Goal: Task Accomplishment & Management: Manage account settings

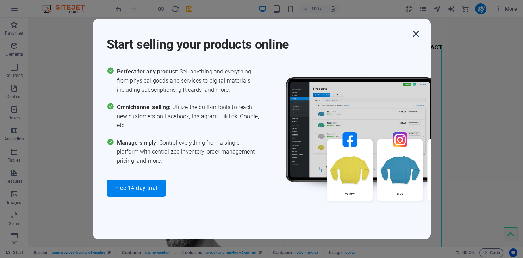
click at [418, 32] on icon "button" at bounding box center [416, 33] width 13 height 13
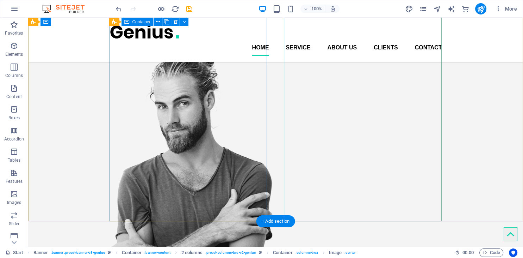
scroll to position [37, 0]
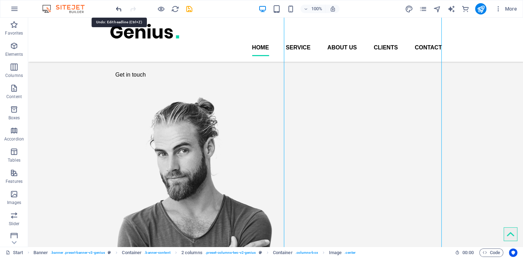
click at [121, 9] on icon "undo" at bounding box center [119, 9] width 8 height 8
click at [500, 9] on icon "button" at bounding box center [498, 8] width 7 height 7
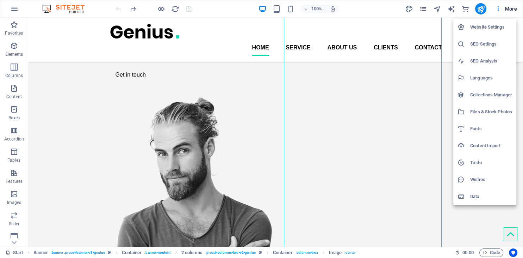
click at [489, 26] on h6 "Website Settings" at bounding box center [491, 27] width 42 height 8
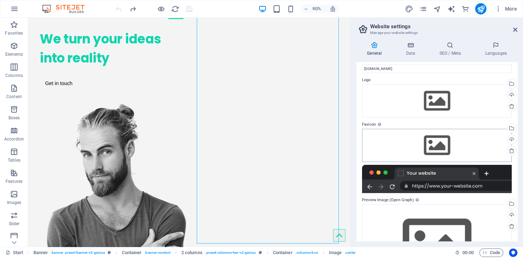
scroll to position [0, 0]
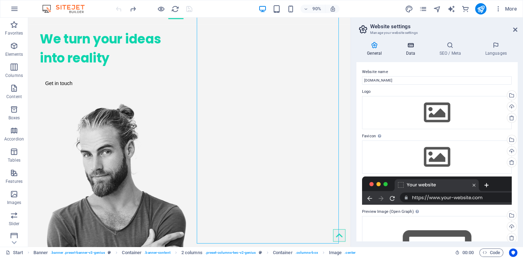
click at [415, 54] on h4 "Data" at bounding box center [411, 49] width 33 height 15
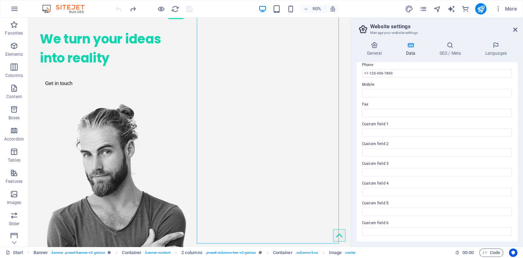
scroll to position [31, 0]
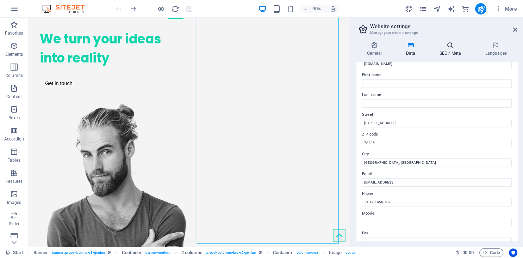
click at [449, 45] on icon at bounding box center [450, 45] width 43 height 7
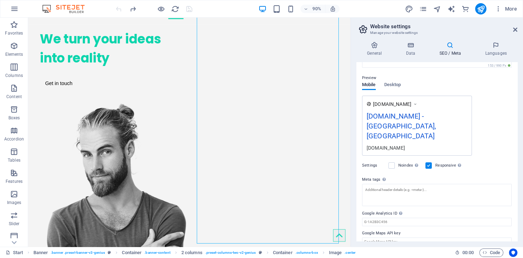
scroll to position [0, 0]
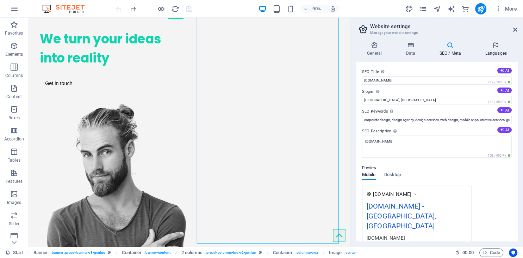
click at [500, 49] on icon at bounding box center [496, 45] width 43 height 7
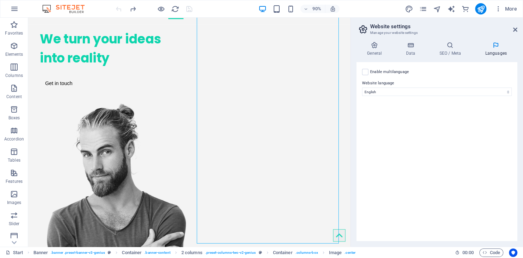
click at [518, 27] on aside "Website settings Manage your website settings General Data SEO / Meta Languages…" at bounding box center [437, 132] width 173 height 229
drag, startPoint x: 517, startPoint y: 31, endPoint x: 488, endPoint y: 13, distance: 34.0
click at [517, 31] on icon at bounding box center [515, 30] width 4 height 6
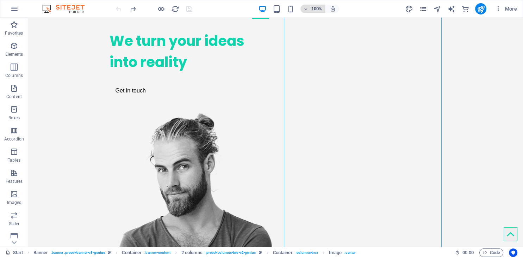
click at [305, 8] on icon "button" at bounding box center [305, 9] width 5 height 5
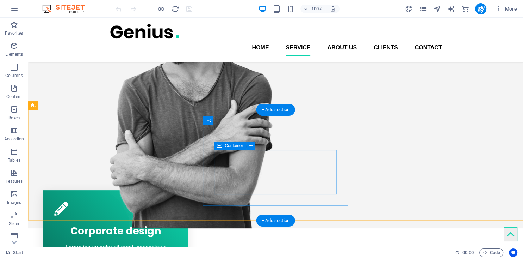
scroll to position [143, 0]
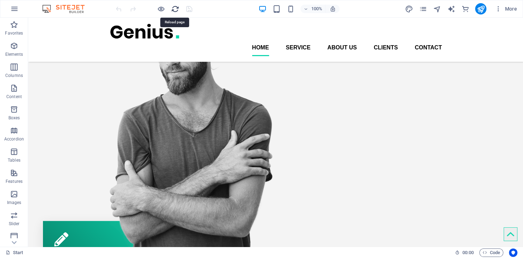
click at [175, 10] on icon "reload" at bounding box center [175, 9] width 8 height 8
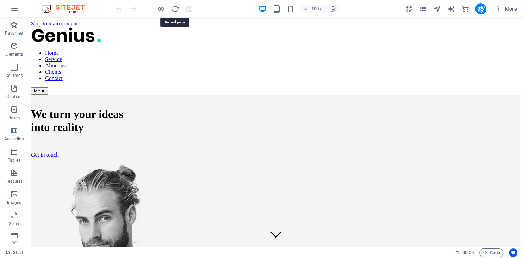
scroll to position [0, 0]
click at [497, 11] on icon "button" at bounding box center [498, 8] width 7 height 7
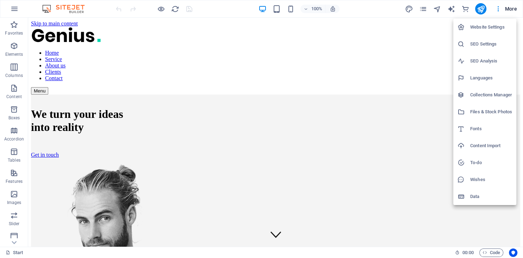
drag, startPoint x: 508, startPoint y: 9, endPoint x: 481, endPoint y: 30, distance: 34.3
click at [481, 30] on div "Website Settings SEO Settings SEO Analysis Languages Collections Manager Files …" at bounding box center [261, 130] width 523 height 253
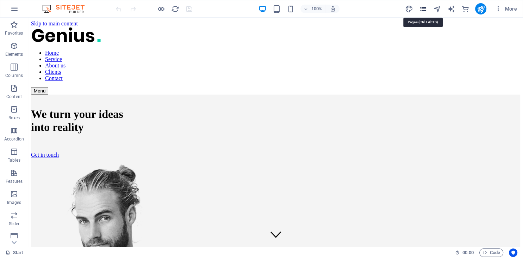
click at [424, 10] on icon "pages" at bounding box center [423, 9] width 8 height 8
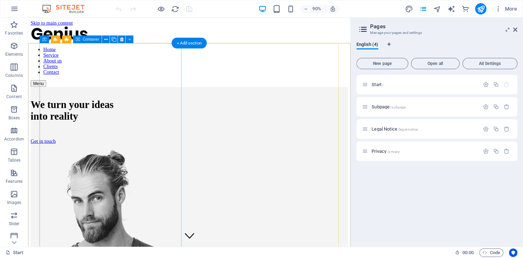
click at [168, 99] on div "We turn your ideas into reality Get in touch" at bounding box center [207, 128] width 353 height 69
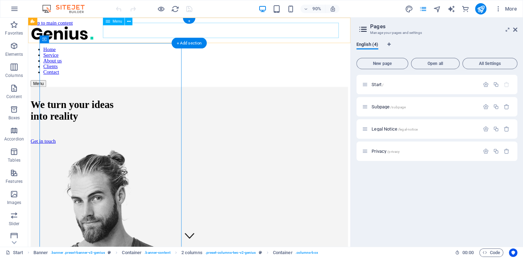
click at [227, 50] on nav "Home Service About us Clients Contact" at bounding box center [207, 66] width 353 height 32
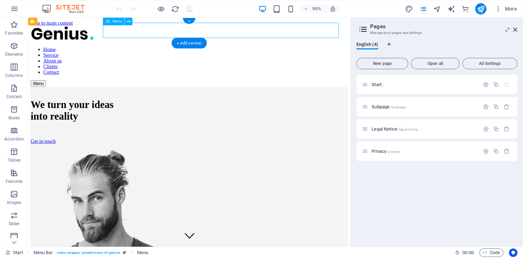
click at [231, 50] on nav "Home Service About us Clients Contact" at bounding box center [207, 66] width 353 height 32
click at [515, 29] on icon at bounding box center [515, 30] width 4 height 6
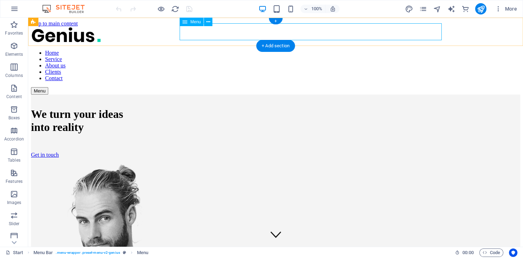
click at [294, 50] on nav "Home Service About us Clients Contact" at bounding box center [275, 66] width 489 height 32
